Goal: Transaction & Acquisition: Purchase product/service

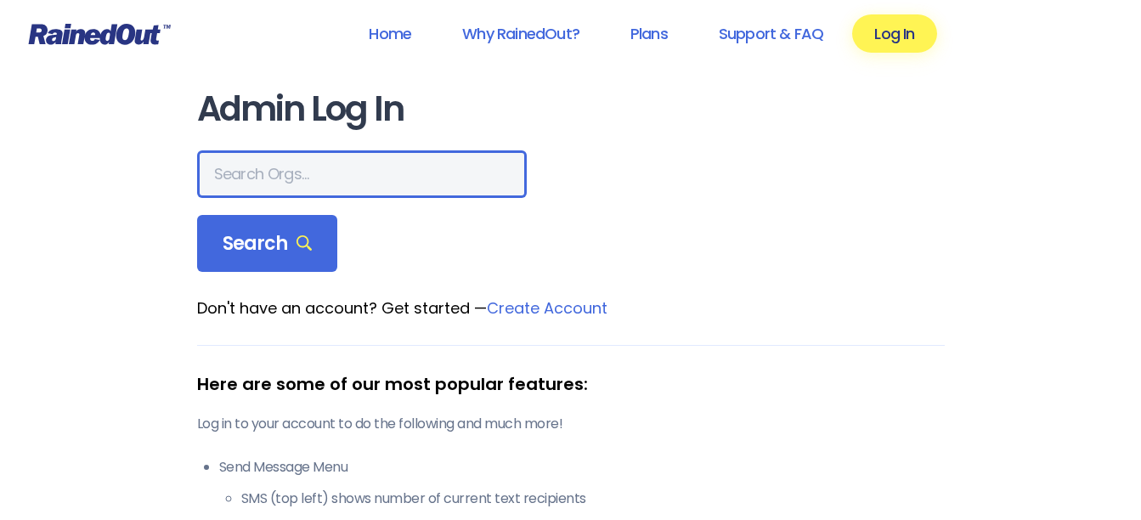
click at [267, 166] on input "text" at bounding box center [362, 174] width 330 height 48
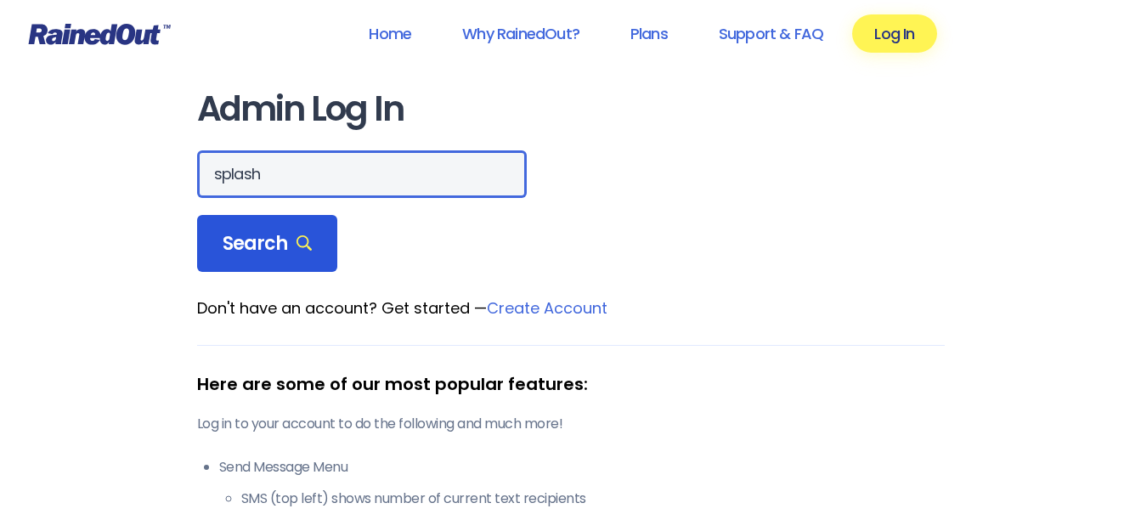
type input "splash"
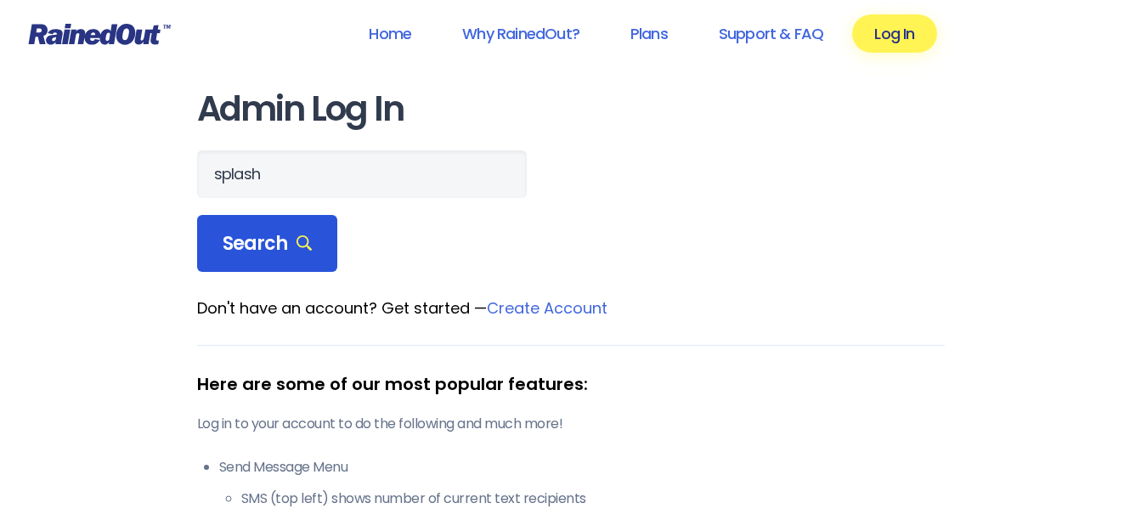
click at [252, 232] on span "Search" at bounding box center [268, 244] width 90 height 24
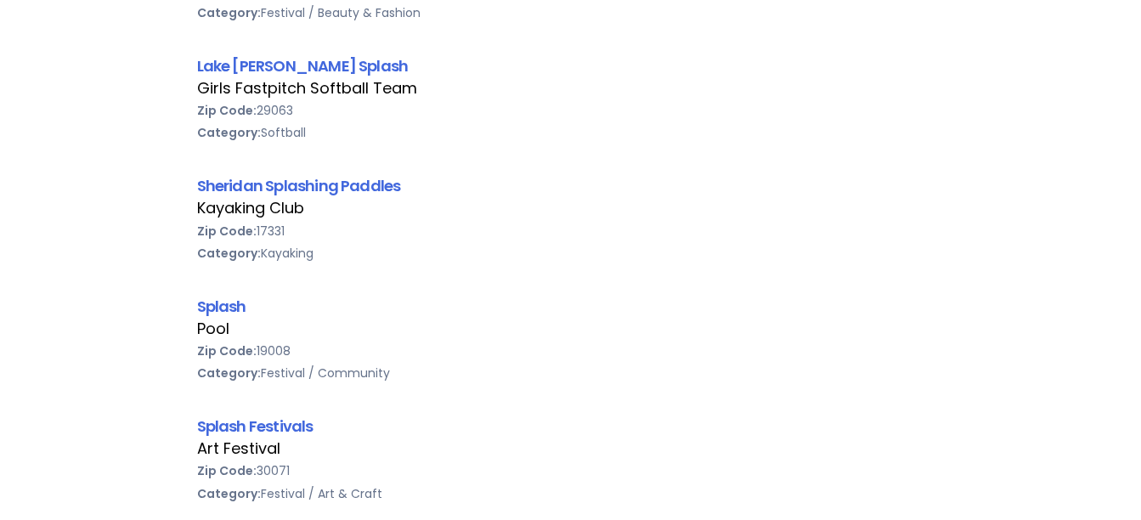
scroll to position [595, 0]
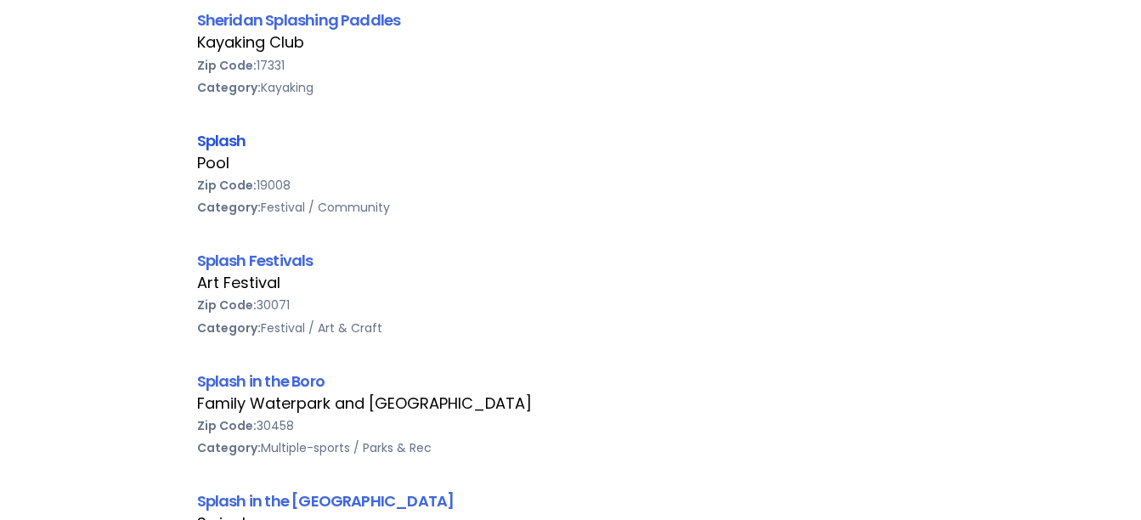
click at [227, 143] on link "Splash" at bounding box center [221, 140] width 49 height 21
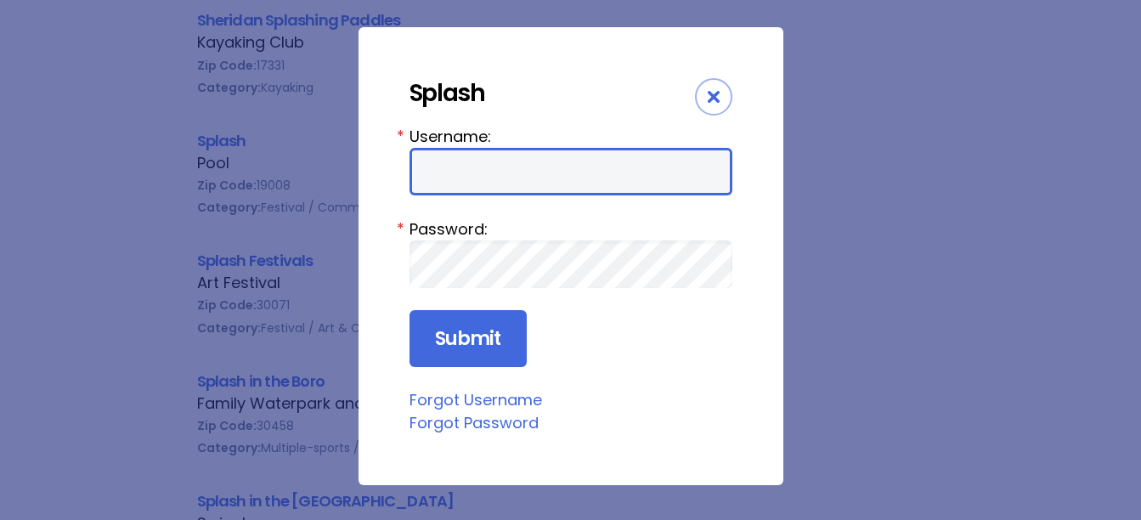
click at [443, 165] on input "Username:" at bounding box center [570, 172] width 323 height 48
type input "Splash"
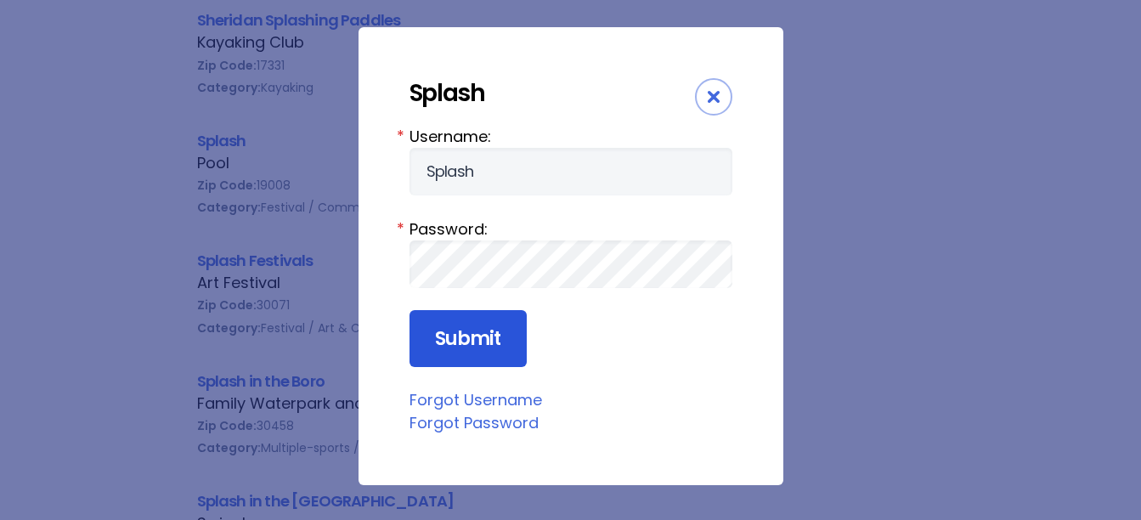
click at [478, 348] on input "Submit" at bounding box center [467, 339] width 117 height 58
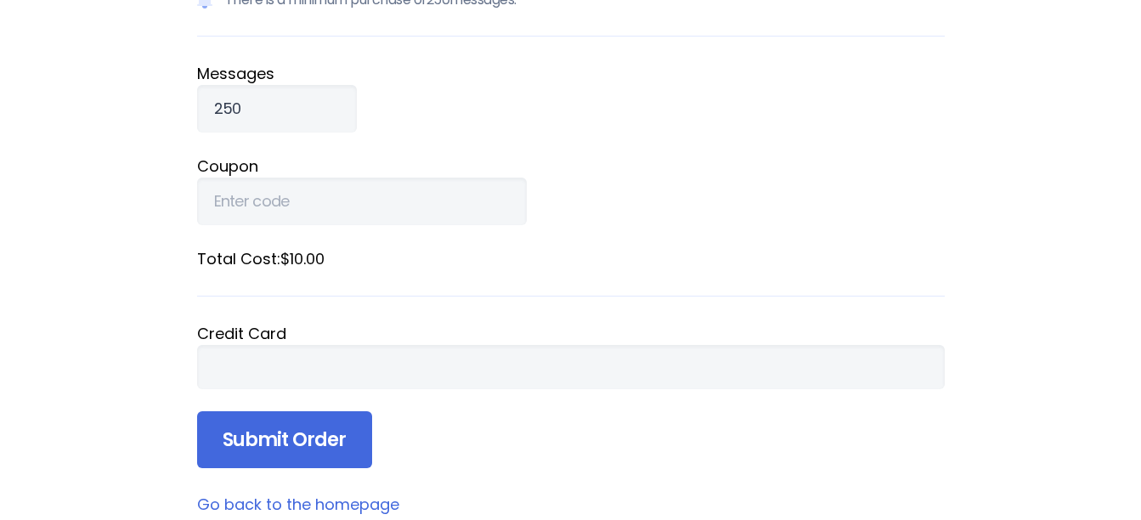
scroll to position [255, 0]
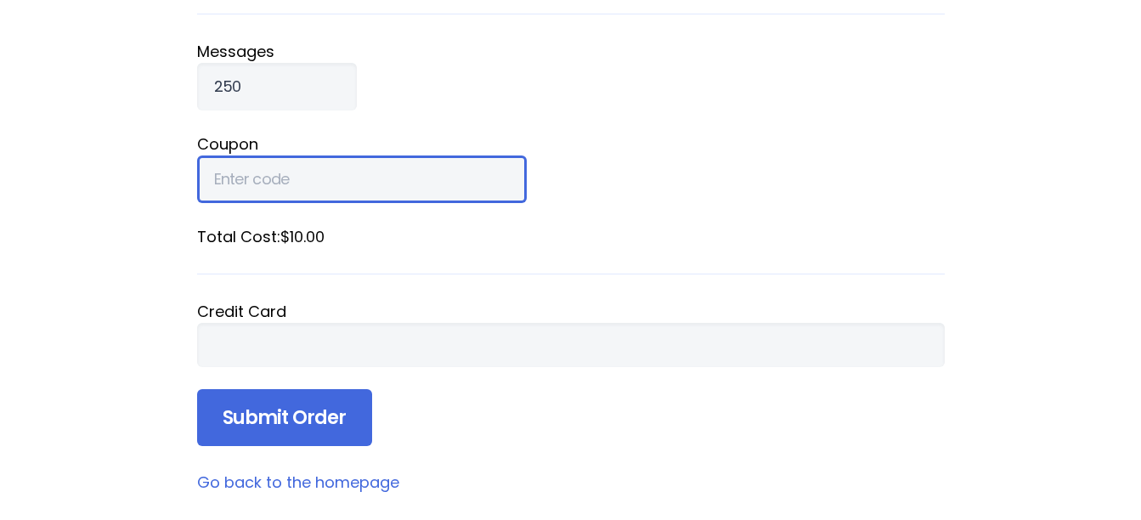
click at [214, 180] on input "Coupon" at bounding box center [362, 179] width 330 height 48
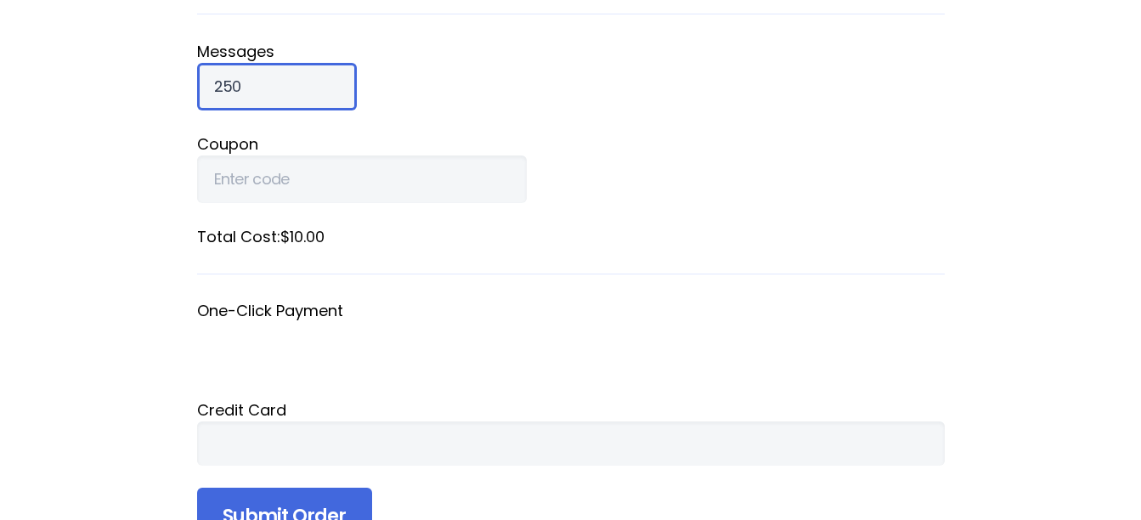
click at [229, 84] on input "250" at bounding box center [277, 87] width 160 height 48
type input "2"
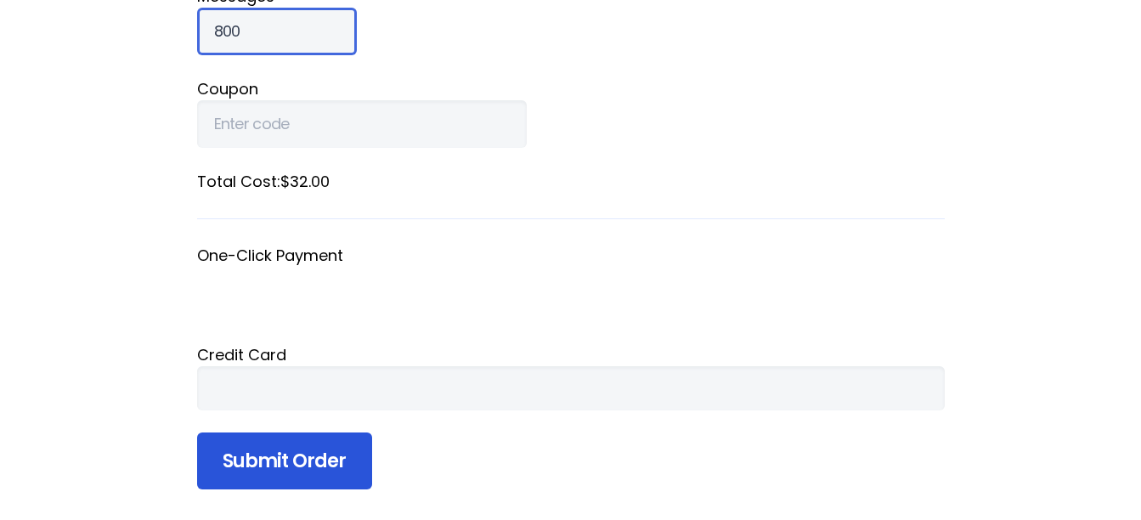
scroll to position [340, 0]
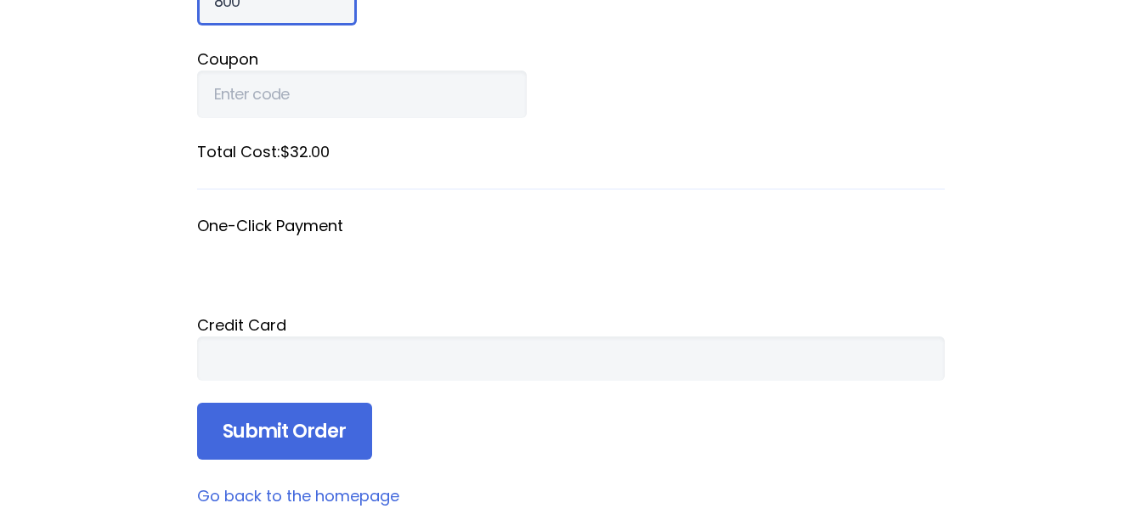
type input "800"
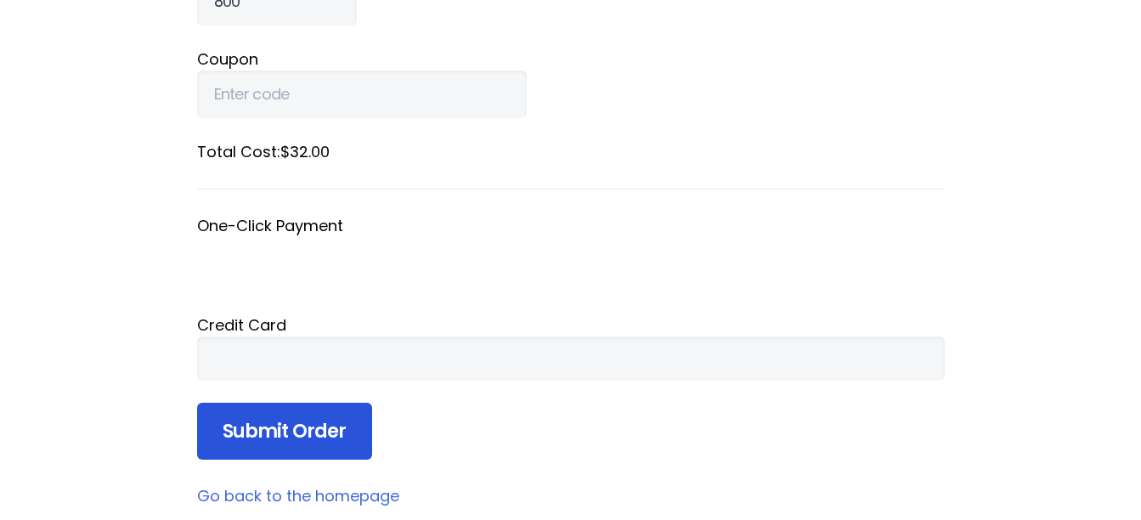
click at [310, 433] on input "Submit Order" at bounding box center [284, 432] width 175 height 58
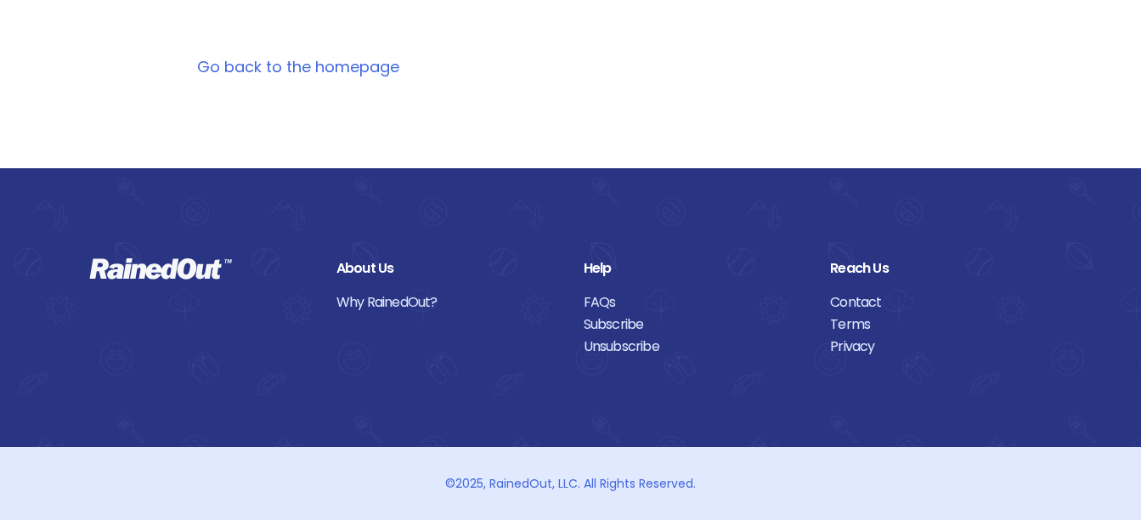
scroll to position [0, 0]
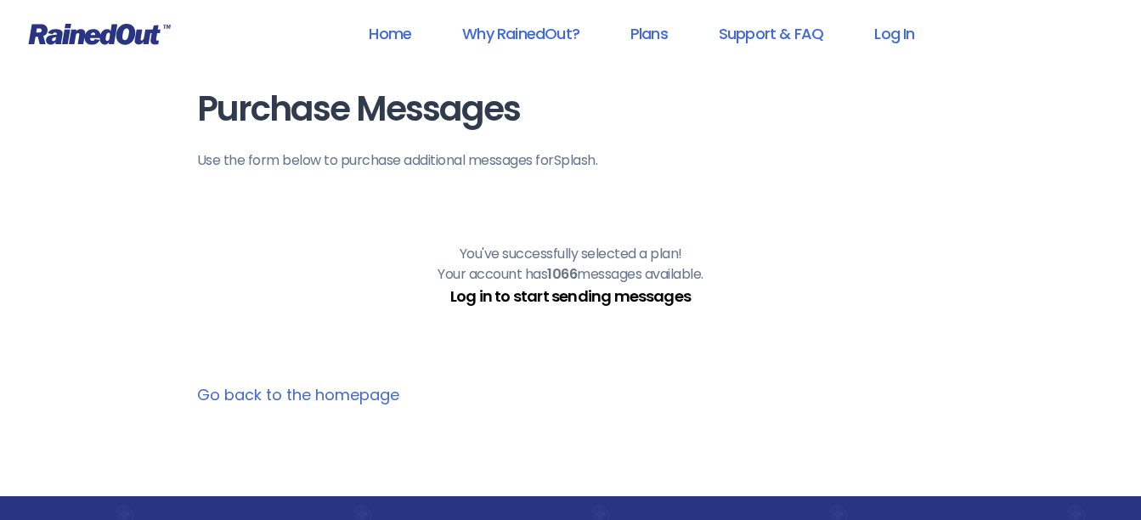
click at [573, 296] on link "Log in to start sending messages" at bounding box center [570, 295] width 240 height 21
